Goal: Task Accomplishment & Management: Manage account settings

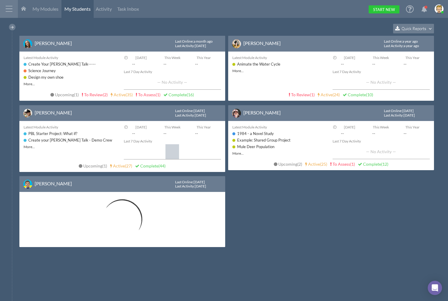
click at [220, 19] on html "Home Warehouse Students Settings Admin Profile Log Out Terms & Conditions Priva…" at bounding box center [224, 150] width 448 height 301
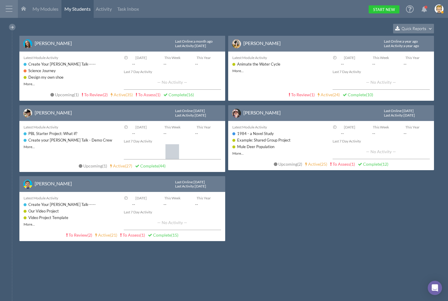
click at [195, 11] on div "My Modules My Students Activity Task Inbox Start New" at bounding box center [230, 9] width 425 height 18
click at [166, 21] on html "Home Warehouse Students Settings Admin Profile Log Out Terms & Conditions Priva…" at bounding box center [224, 150] width 448 height 301
click at [8, 5] on div at bounding box center [9, 9] width 18 height 18
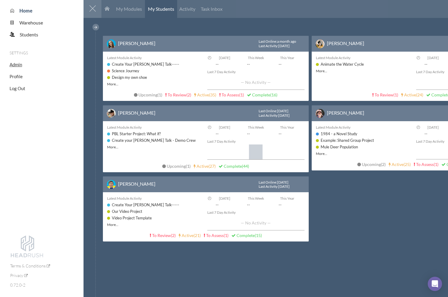
click at [18, 66] on span "Admin" at bounding box center [16, 64] width 13 height 5
select select "20"
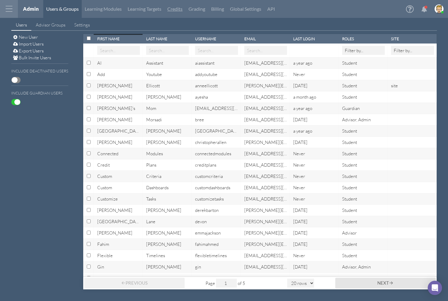
click at [178, 7] on link "Credits" at bounding box center [174, 9] width 21 height 18
select select "20"
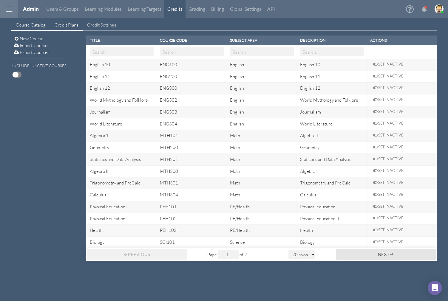
click at [62, 26] on span "Credit Plans" at bounding box center [67, 25] width 24 height 6
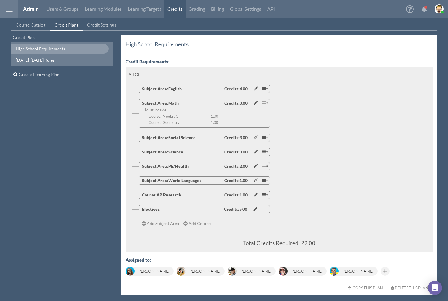
click at [8, 9] on div at bounding box center [9, 9] width 18 height 18
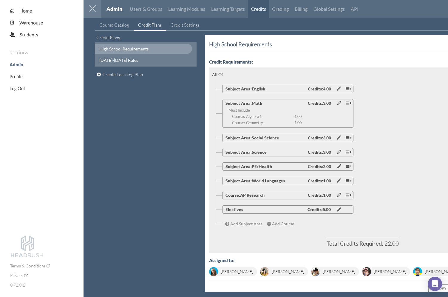
click at [27, 35] on span "Students" at bounding box center [29, 35] width 18 height 6
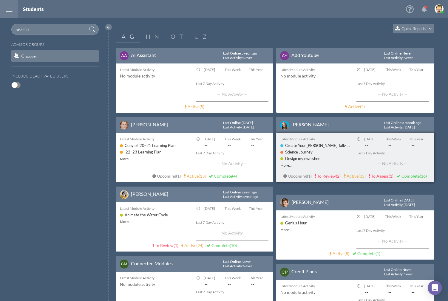
click at [305, 126] on link "[PERSON_NAME]" at bounding box center [309, 125] width 37 height 6
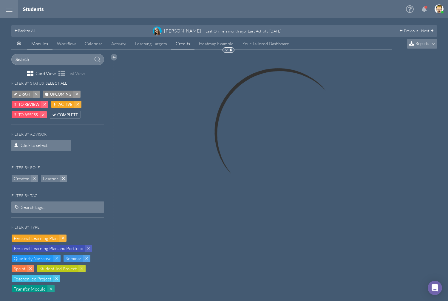
click at [183, 43] on link "Credits" at bounding box center [182, 43] width 23 height 11
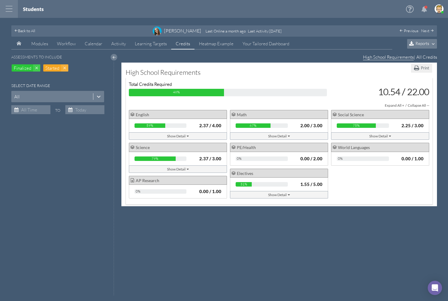
click at [394, 106] on div "Expand All +" at bounding box center [394, 105] width 19 height 6
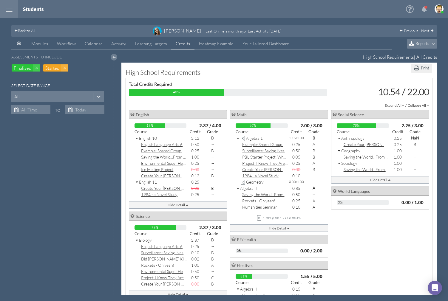
click at [343, 73] on div "High School Requirements" at bounding box center [279, 74] width 307 height 10
click at [419, 43] on span "Reports" at bounding box center [422, 43] width 14 height 5
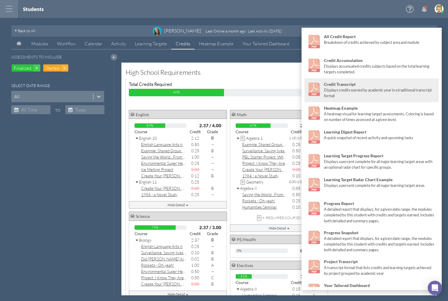
click at [349, 88] on div "Displays credits earned by academic year in a traditional transcript format" at bounding box center [380, 92] width 112 height 11
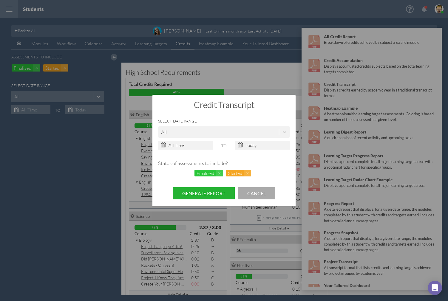
click at [212, 192] on button "Generate Report" at bounding box center [204, 193] width 62 height 12
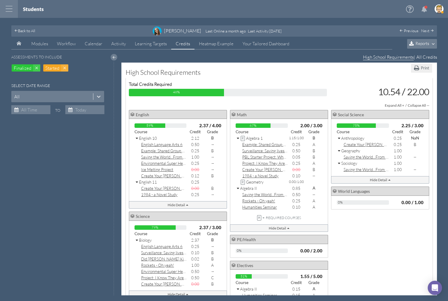
click at [237, 107] on div "Expand All + / Collapse All —" at bounding box center [279, 105] width 301 height 6
click at [260, 99] on div "Total Credits Required 48% 10.54 / 22.00 Expand All + / Collapse All — English …" at bounding box center [279, 222] width 307 height 288
click at [260, 77] on div "High School Requirements" at bounding box center [279, 74] width 307 height 10
click at [298, 69] on div "High School Requirements" at bounding box center [279, 74] width 307 height 10
click at [324, 75] on div "High School Requirements" at bounding box center [279, 74] width 307 height 10
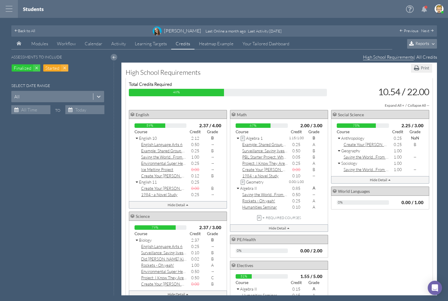
click at [324, 74] on div "High School Requirements" at bounding box center [279, 74] width 307 height 10
click at [39, 44] on span "Modules" at bounding box center [39, 44] width 17 height 6
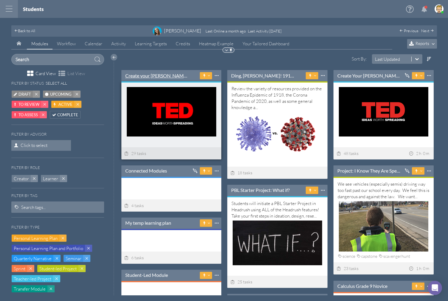
click at [163, 75] on link "Create your [PERSON_NAME] Talk - Demo Crew" at bounding box center [157, 75] width 65 height 7
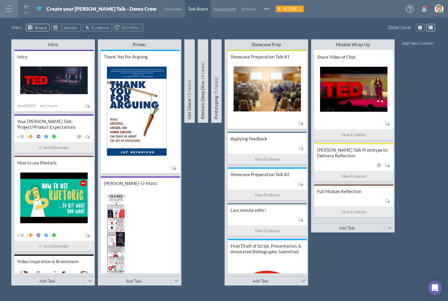
click at [214, 7] on span "Assessment" at bounding box center [225, 8] width 22 height 5
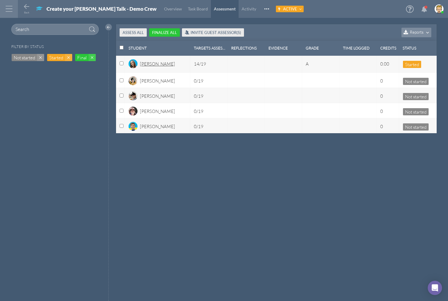
click at [154, 62] on div "[PERSON_NAME]" at bounding box center [157, 66] width 35 height 10
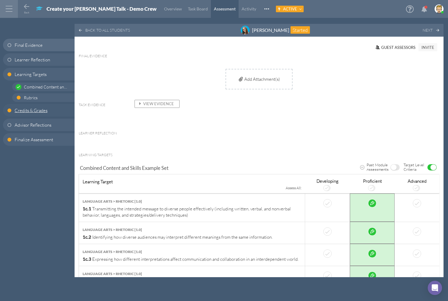
click at [35, 110] on span "Credits & Grades" at bounding box center [31, 110] width 33 height 6
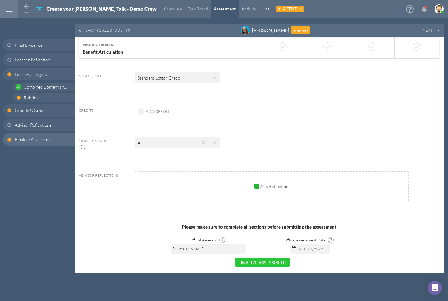
click at [148, 105] on div "Credits Add Credit" at bounding box center [243, 108] width 338 height 17
click at [156, 113] on span "Add Credit" at bounding box center [158, 111] width 24 height 5
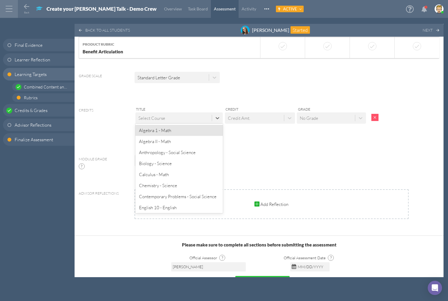
click at [154, 118] on div "Select Course" at bounding box center [151, 118] width 27 height 6
click at [176, 130] on div "Algebra 1 - Math" at bounding box center [178, 130] width 87 height 11
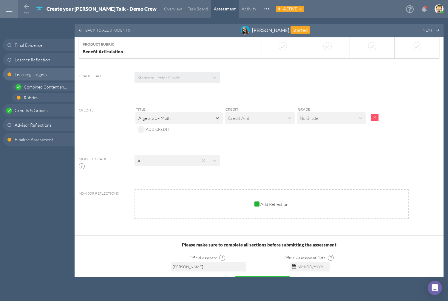
click at [242, 118] on div "Credit Amt." at bounding box center [239, 118] width 22 height 6
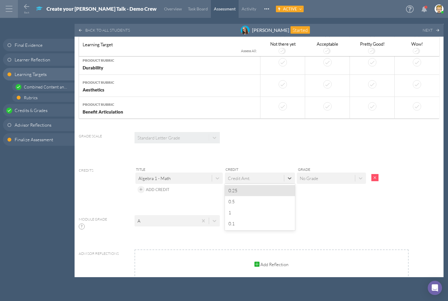
click at [259, 191] on div "0.25" at bounding box center [260, 190] width 70 height 11
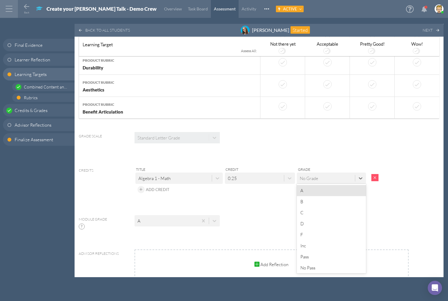
click at [341, 178] on div "No Grade" at bounding box center [326, 179] width 58 height 10
click at [314, 204] on div "B" at bounding box center [331, 201] width 69 height 11
click at [152, 190] on span "Add Credit" at bounding box center [158, 189] width 24 height 5
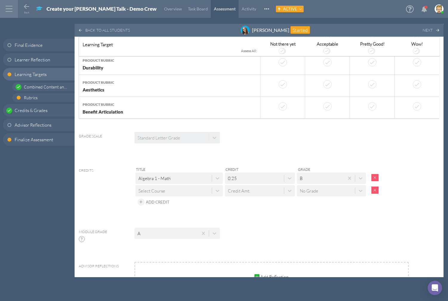
click at [162, 190] on div "Select Course" at bounding box center [151, 191] width 27 height 6
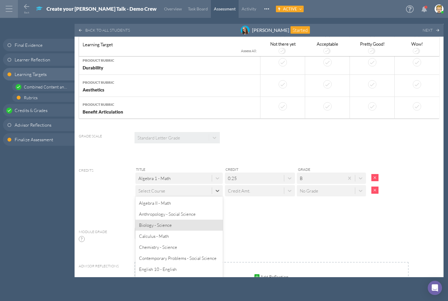
click at [168, 225] on div "Biology - Science" at bounding box center [178, 225] width 87 height 11
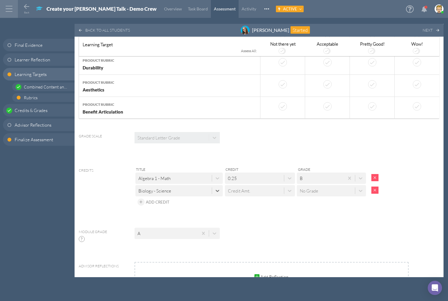
click at [250, 194] on div "Credit Amt." at bounding box center [254, 191] width 59 height 10
click at [238, 215] on div "0.5" at bounding box center [260, 214] width 70 height 11
click at [306, 191] on div "No Grade" at bounding box center [309, 191] width 18 height 6
click at [306, 204] on div "A" at bounding box center [331, 203] width 69 height 11
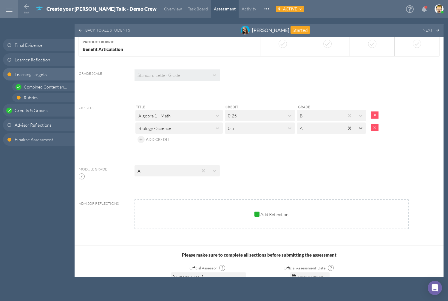
scroll to position [666, 0]
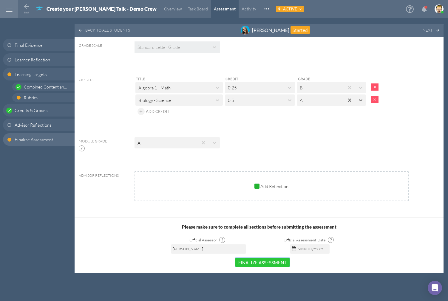
click at [256, 261] on button "Finalize Assessment" at bounding box center [262, 262] width 54 height 9
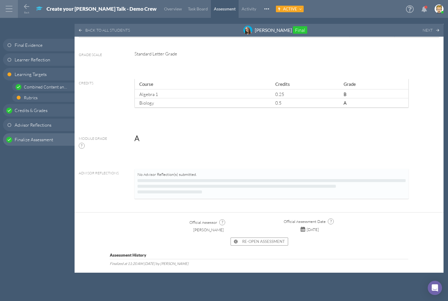
scroll to position [648, 0]
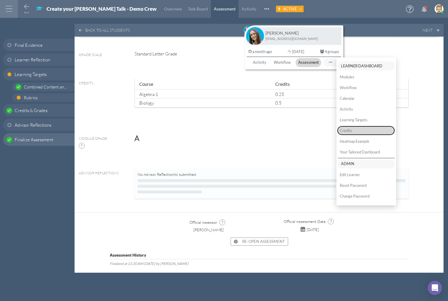
click at [361, 131] on button "Credits" at bounding box center [365, 130] width 57 height 9
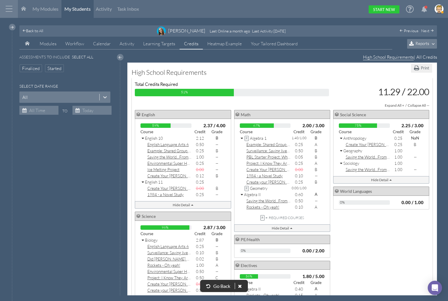
click at [341, 82] on div "Total Credits Required" at bounding box center [282, 84] width 294 height 6
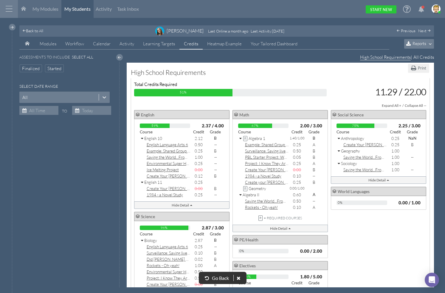
click at [403, 272] on div "English 59% 2.37 / 4.00 Course Credit Grade English 10 2.12 B English Language …" at bounding box center [281, 239] width 295 height 259
click at [239, 278] on icon at bounding box center [239, 277] width 4 height 5
click at [365, 242] on div "English 59% 2.37 / 4.00 Course Credit Grade English 10 2.12 B English Language …" at bounding box center [281, 239] width 295 height 259
click at [33, 68] on span "Finalized" at bounding box center [31, 68] width 18 height 6
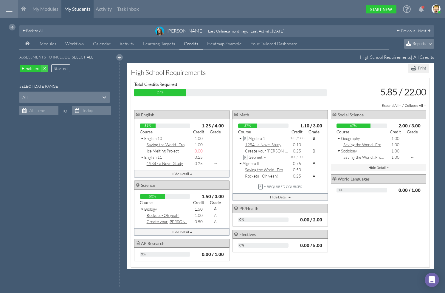
click at [60, 69] on span "Started" at bounding box center [61, 68] width 14 height 6
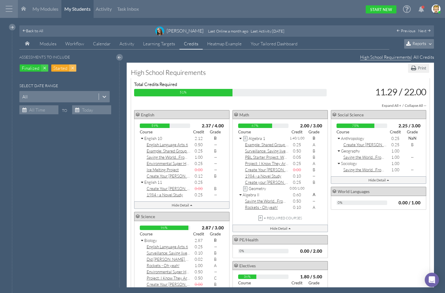
click at [72, 67] on span at bounding box center [72, 67] width 7 height 7
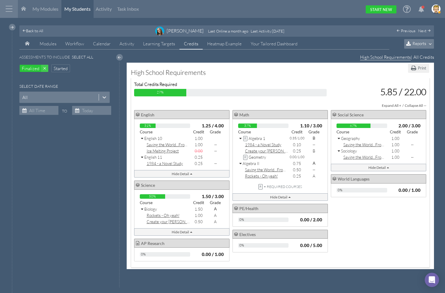
click at [288, 76] on div "High School Requirements" at bounding box center [280, 74] width 299 height 10
click at [270, 78] on div "Total Credits Required 27% 5.85 / 22.00 Expand All + / Collapse All — English 3…" at bounding box center [280, 173] width 299 height 190
click at [278, 72] on div "High School Requirements" at bounding box center [280, 74] width 299 height 10
click at [369, 221] on div "English 31% 1.25 / 4.00 Course Credit Grade English 10 1.00 Saving the World...…" at bounding box center [281, 187] width 295 height 154
click at [286, 67] on div "[DATE] [PERSON_NAME] - Credits High School Requirements Total Credits Required …" at bounding box center [280, 166] width 307 height 207
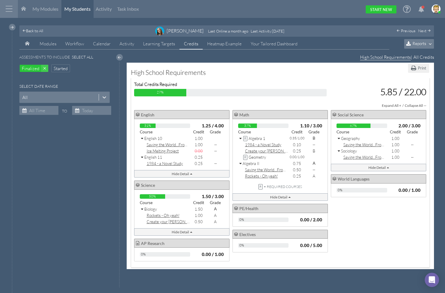
click at [374, 253] on div "English 31% 1.25 / 4.00 Course Credit Grade English 10 1.00 Saving the World...…" at bounding box center [281, 187] width 295 height 154
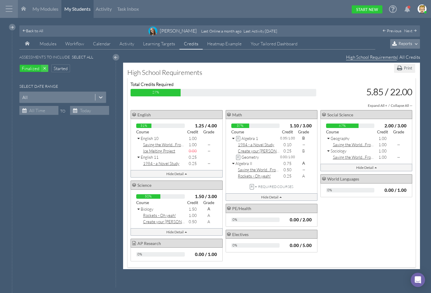
click at [4, 8] on div at bounding box center [9, 9] width 18 height 18
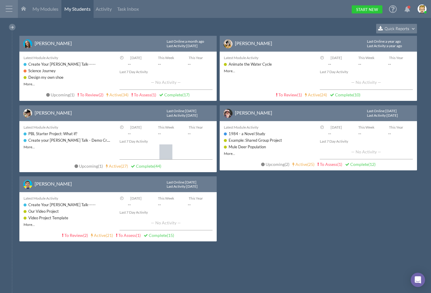
click at [4, 9] on div at bounding box center [9, 9] width 18 height 18
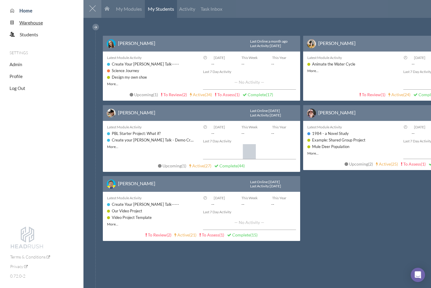
click at [30, 20] on span "Warehouse" at bounding box center [31, 23] width 24 height 6
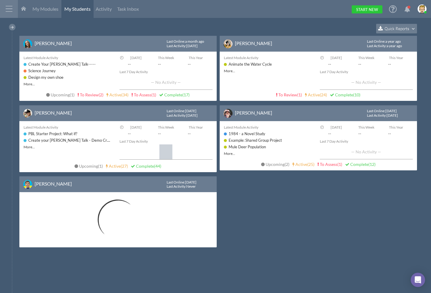
click at [6, 10] on div at bounding box center [9, 9] width 18 height 18
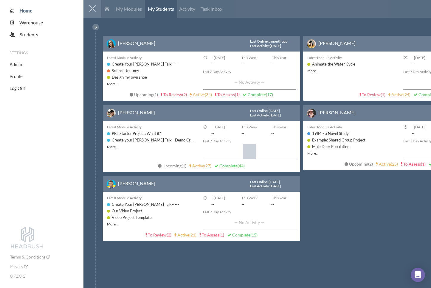
click at [27, 24] on span "Warehouse" at bounding box center [31, 23] width 24 height 6
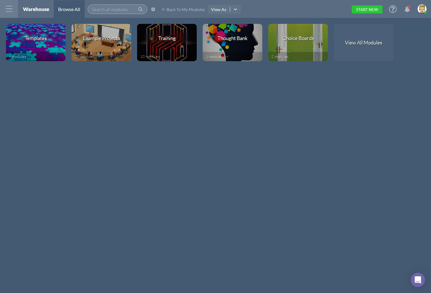
click at [118, 5] on input "text" at bounding box center [118, 9] width 60 height 10
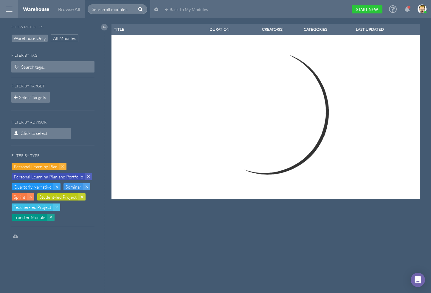
select select "100"
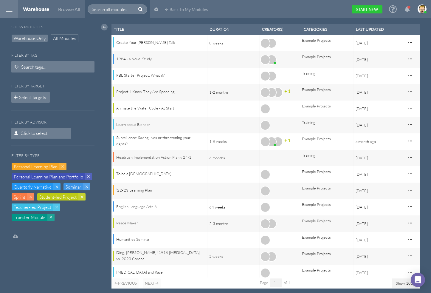
scroll to position [264, 304]
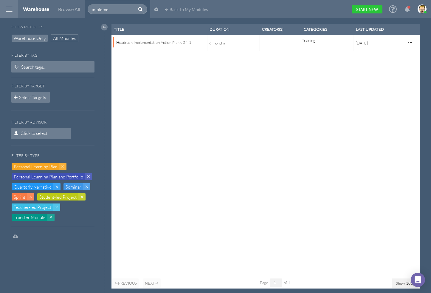
scroll to position [264, 304]
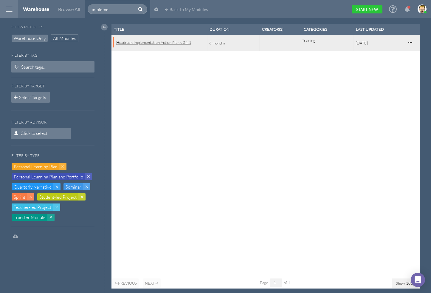
type input "impleme"
click at [156, 41] on div "Headrush Implementation Action Plan v 24-1" at bounding box center [158, 42] width 84 height 6
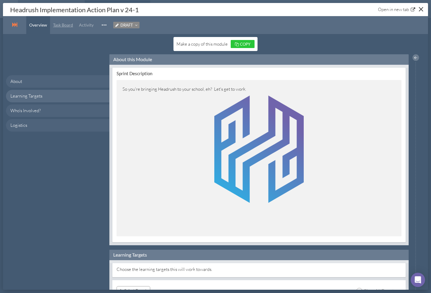
click at [65, 24] on span "Task Board" at bounding box center [63, 24] width 20 height 5
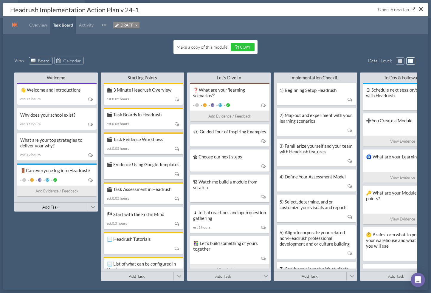
click at [85, 24] on span "Activity" at bounding box center [86, 24] width 15 height 5
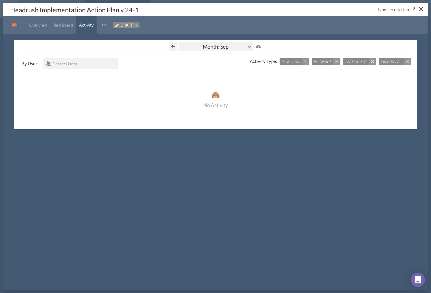
click at [63, 23] on span "Task Board" at bounding box center [63, 24] width 20 height 5
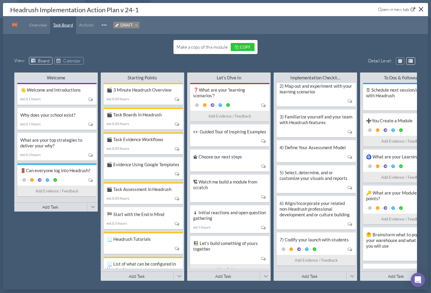
scroll to position [117, 0]
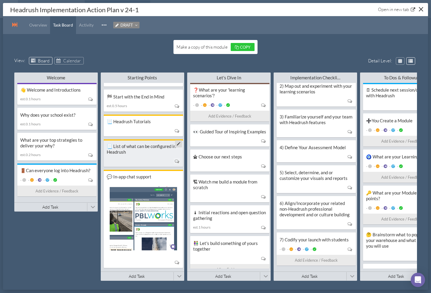
click at [138, 148] on div "📃 List of what can be configured in Headrush" at bounding box center [143, 148] width 73 height 11
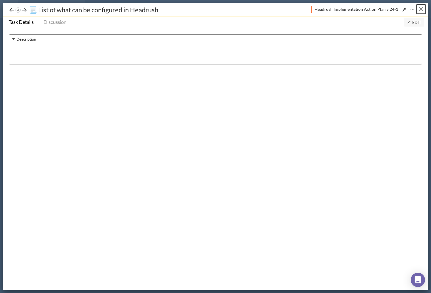
click at [421, 9] on div "Close" at bounding box center [421, 9] width 4 height 4
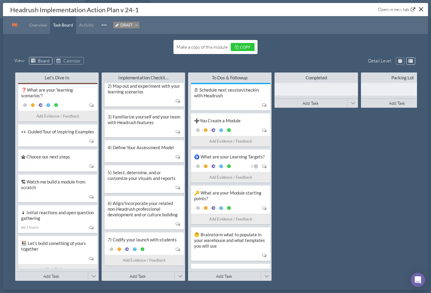
scroll to position [0, 150]
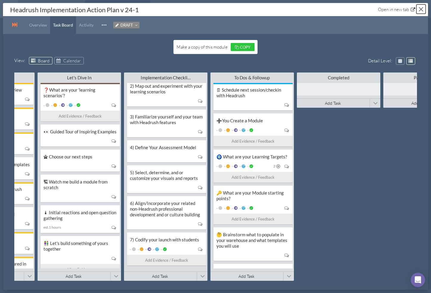
click at [420, 8] on div "Close" at bounding box center [421, 9] width 4 height 4
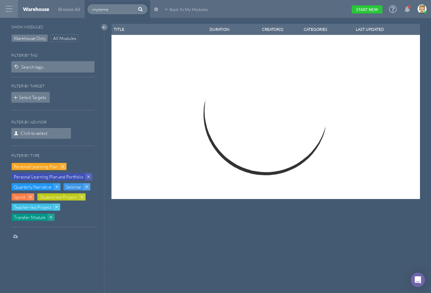
select select "100"
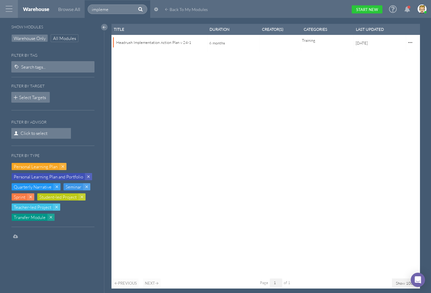
scroll to position [264, 304]
